Goal: Task Accomplishment & Management: Manage account settings

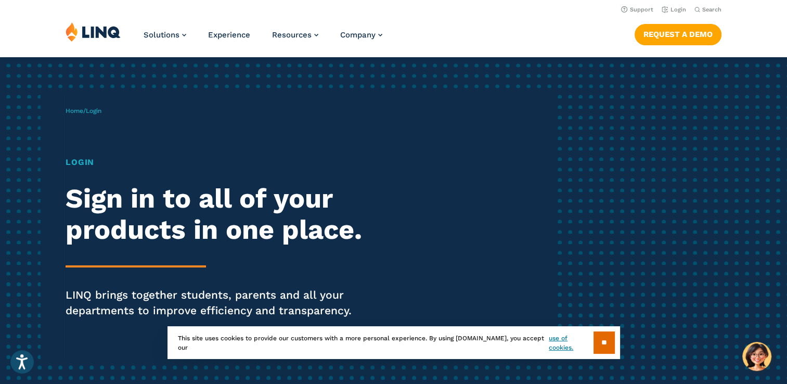
click at [677, 15] on header "Support Login Search Search for: Solutions Nutrition Overview NEW School Nutrit…" at bounding box center [393, 28] width 787 height 57
click at [677, 14] on li "Login" at bounding box center [673, 8] width 24 height 11
click at [677, 10] on link "Login" at bounding box center [673, 9] width 24 height 7
click at [674, 9] on link "Login" at bounding box center [673, 9] width 24 height 7
click at [603, 339] on input "**" at bounding box center [603, 342] width 21 height 22
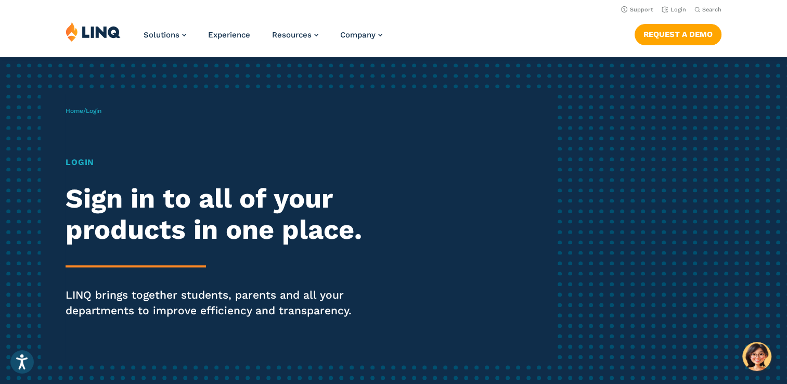
click at [97, 111] on span "Login" at bounding box center [94, 110] width 16 height 7
